Goal: Information Seeking & Learning: Understand process/instructions

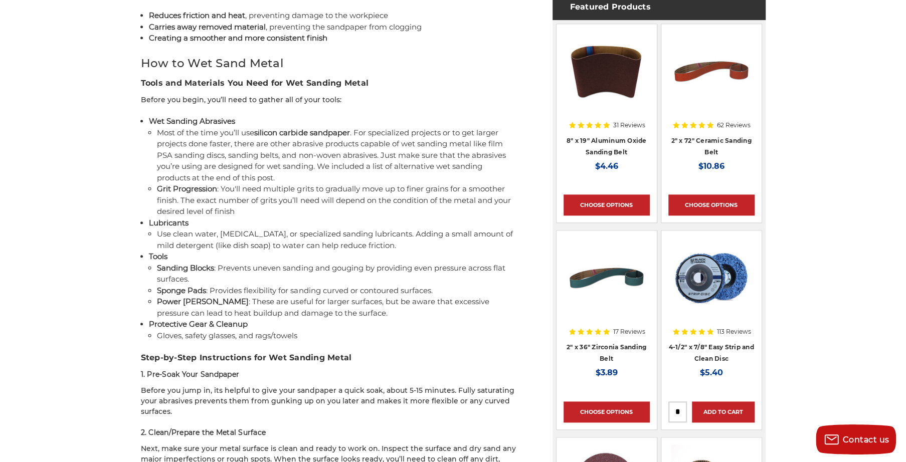
scroll to position [652, 0]
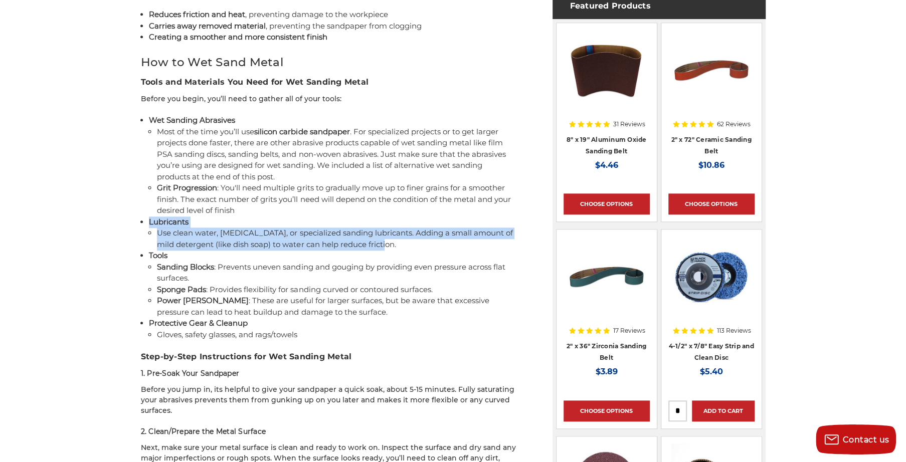
drag, startPoint x: 151, startPoint y: 224, endPoint x: 380, endPoint y: 245, distance: 229.6
click at [380, 245] on li "Lubricants Use clean water, [MEDICAL_DATA], or specialized sanding lubricants. …" at bounding box center [333, 234] width 368 height 34
copy li "Lubricants Use clean water, [MEDICAL_DATA], or specialized sanding lubricants. …"
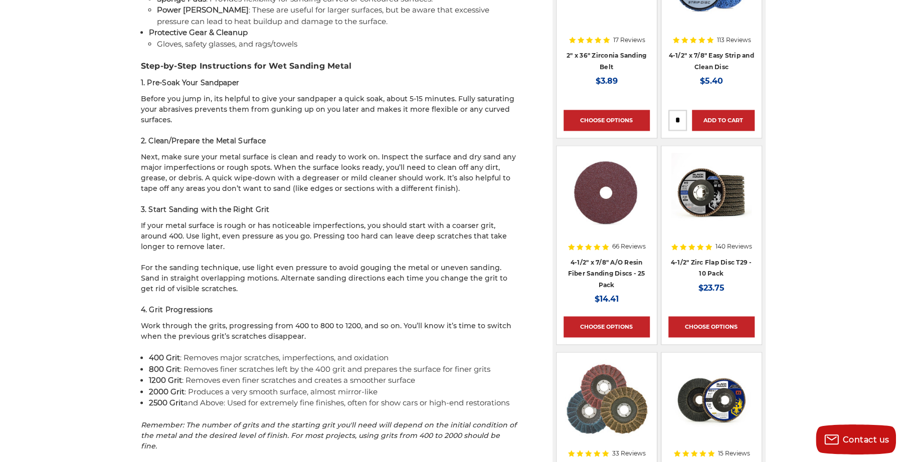
scroll to position [953, 0]
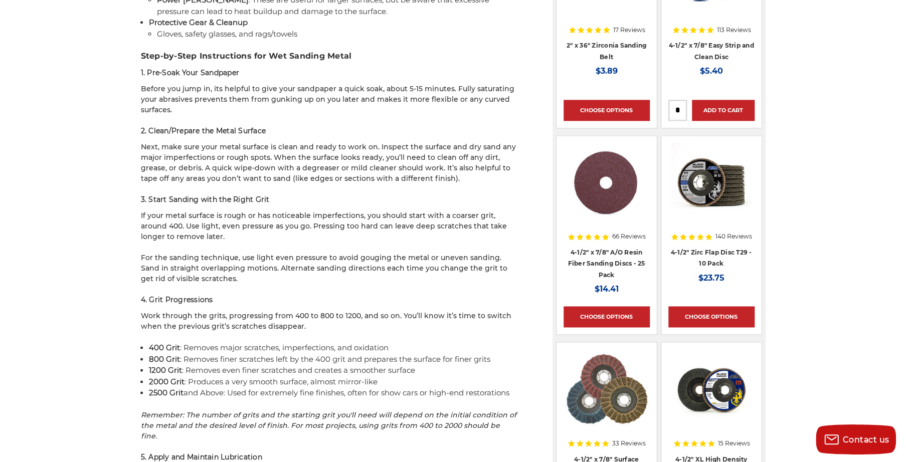
click at [303, 361] on li "800 Grit : Removes finer scratches left by the 400 grit and prepares the surfac…" at bounding box center [333, 360] width 368 height 12
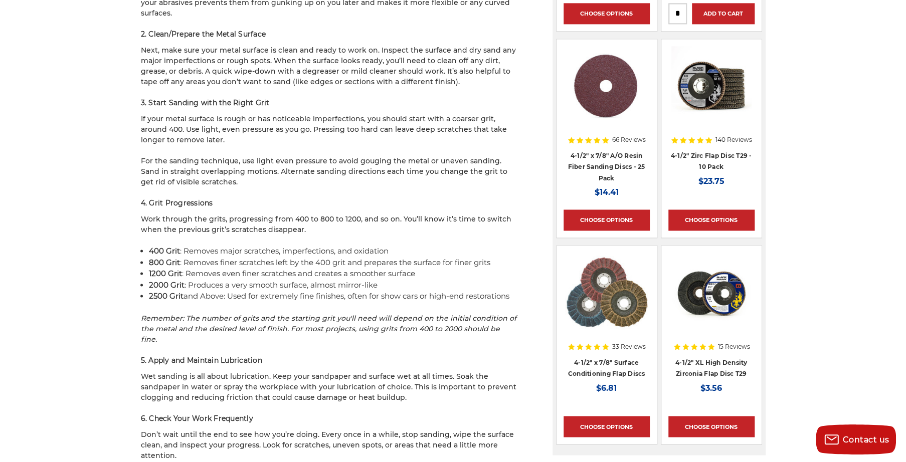
scroll to position [1053, 0]
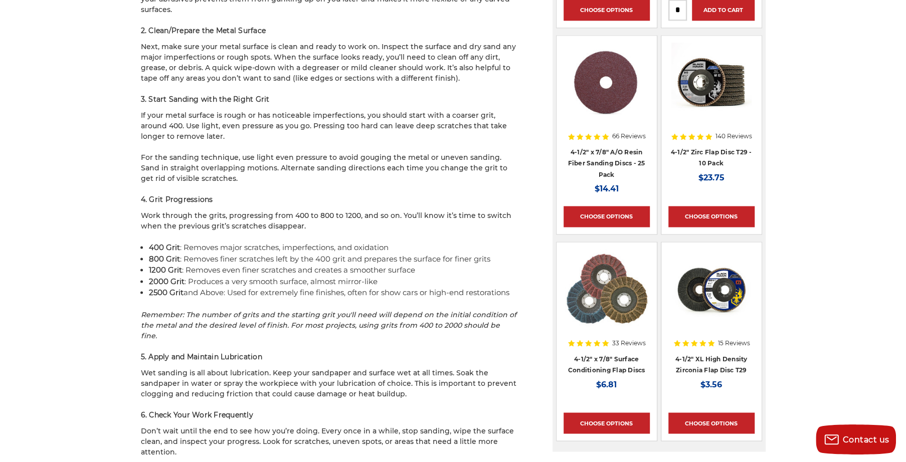
click at [199, 258] on li "800 Grit : Removes finer scratches left by the 400 grit and prepares the surfac…" at bounding box center [333, 260] width 368 height 12
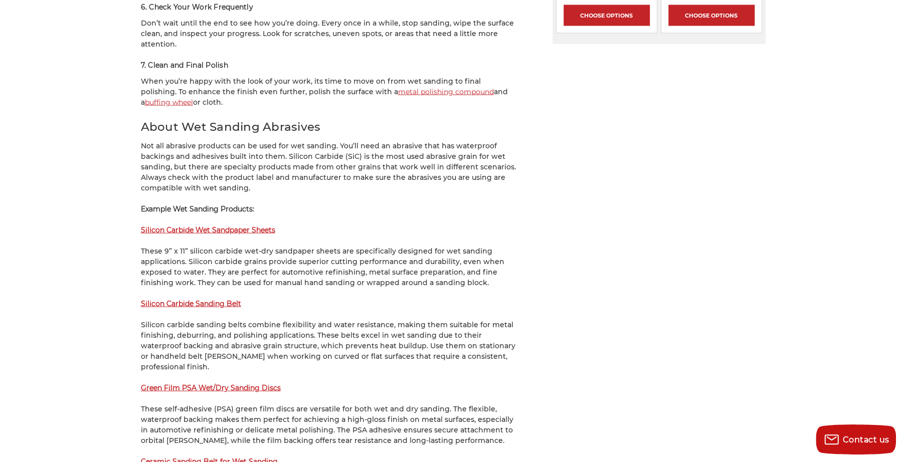
scroll to position [1454, 0]
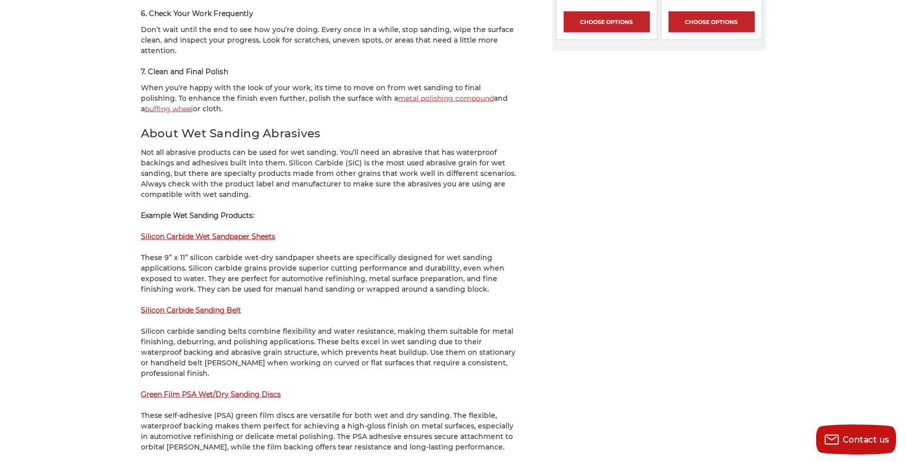
click at [156, 156] on p "Not all abrasive products can be used for wet sanding. You’ll need an abrasive …" at bounding box center [329, 173] width 376 height 53
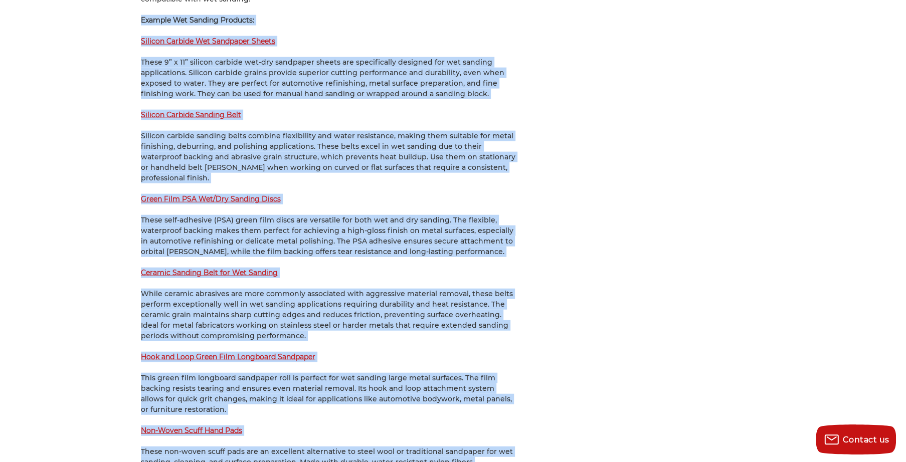
scroll to position [1720, 0]
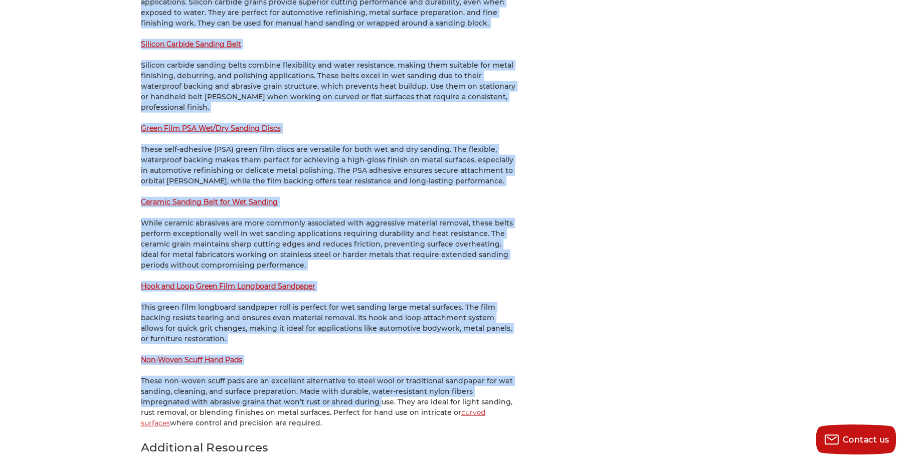
drag, startPoint x: 140, startPoint y: 204, endPoint x: 246, endPoint y: 403, distance: 225.4
copy div "Loremip Dol Sitamet Consecte: Adipisc Elitsed Doe Temporinc Utlabo Etdol 1” m 4…"
